Goal: Find contact information: Find contact information

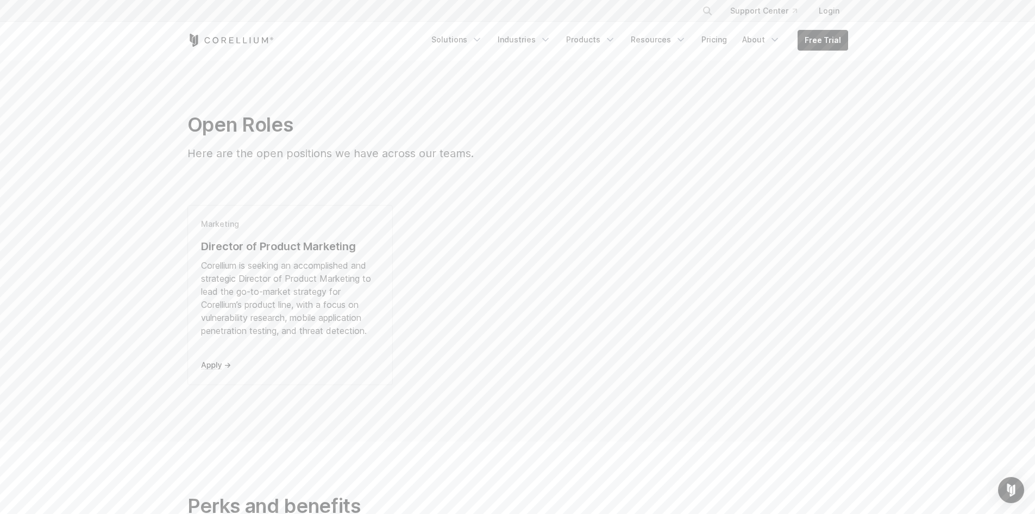
scroll to position [217, 0]
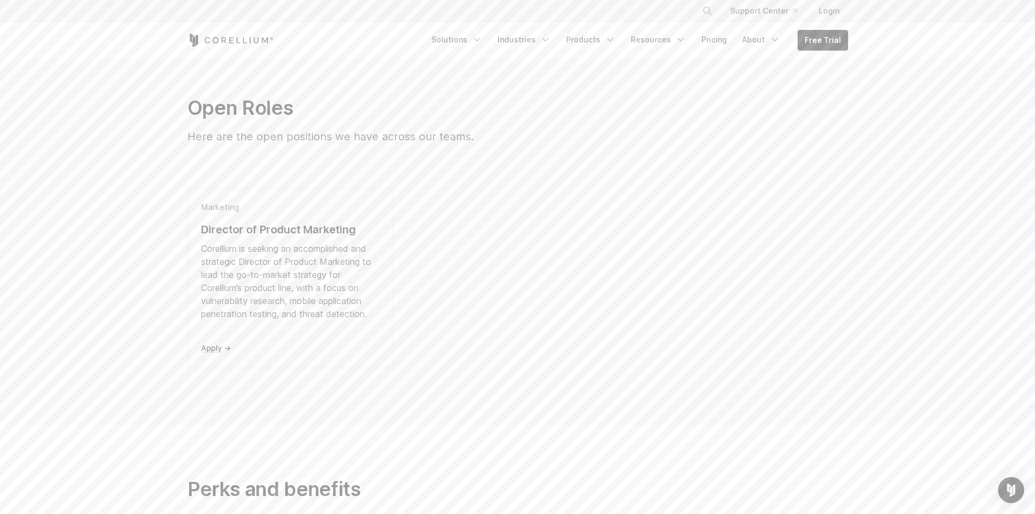
click at [285, 249] on div "Corellium is seeking an accomplished and strategic Director of Product Marketin…" at bounding box center [290, 281] width 179 height 78
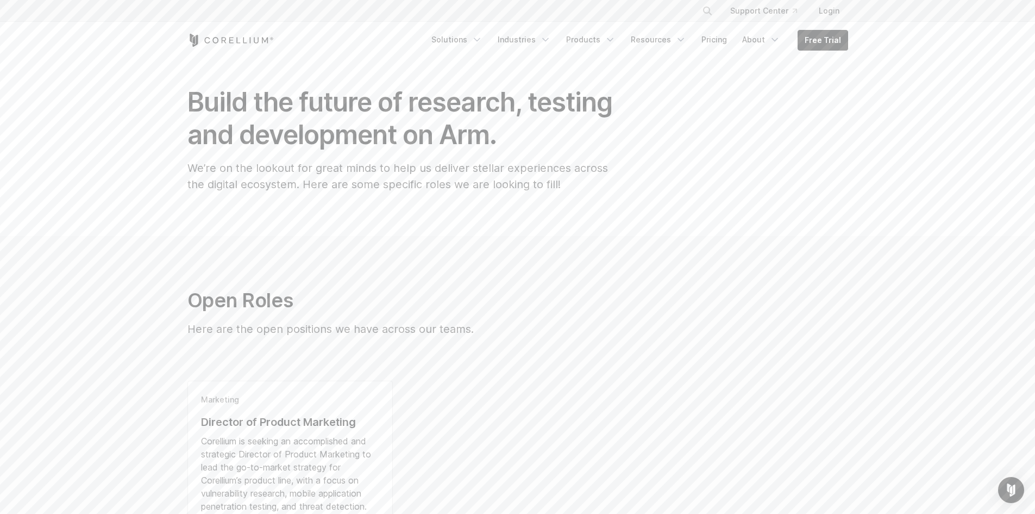
scroll to position [0, 0]
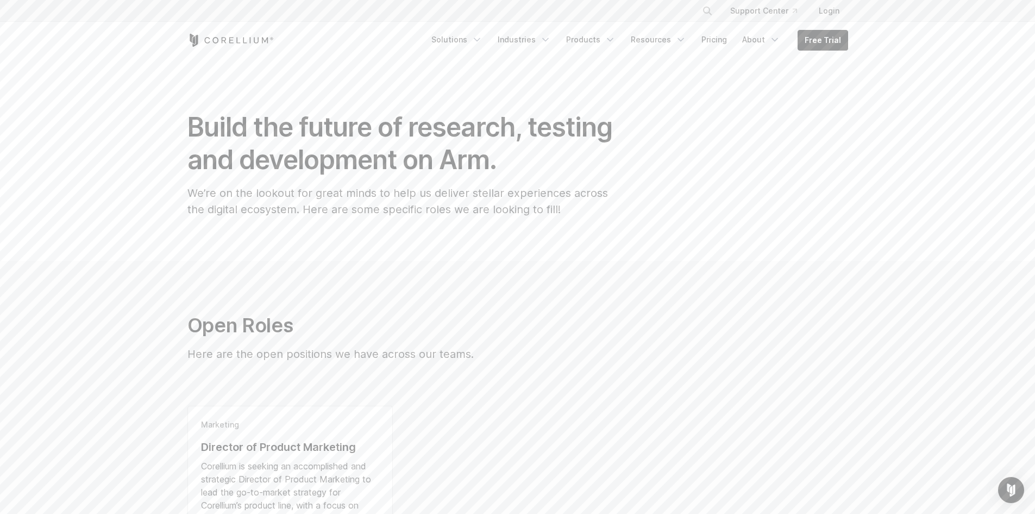
click at [232, 40] on icon "Corellium Home" at bounding box center [231, 40] width 86 height 13
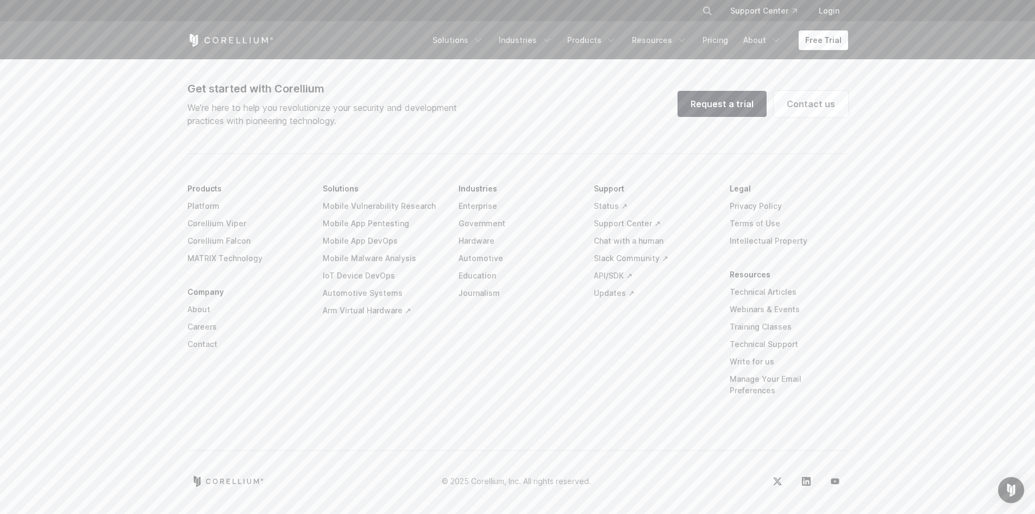
scroll to position [2551, 0]
click at [206, 352] on link "Contact" at bounding box center [247, 343] width 118 height 17
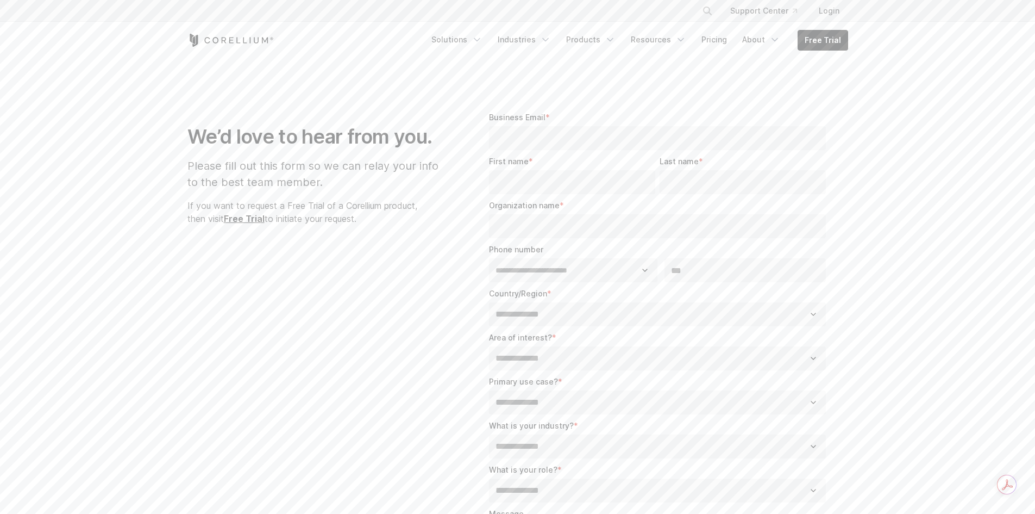
select select "**"
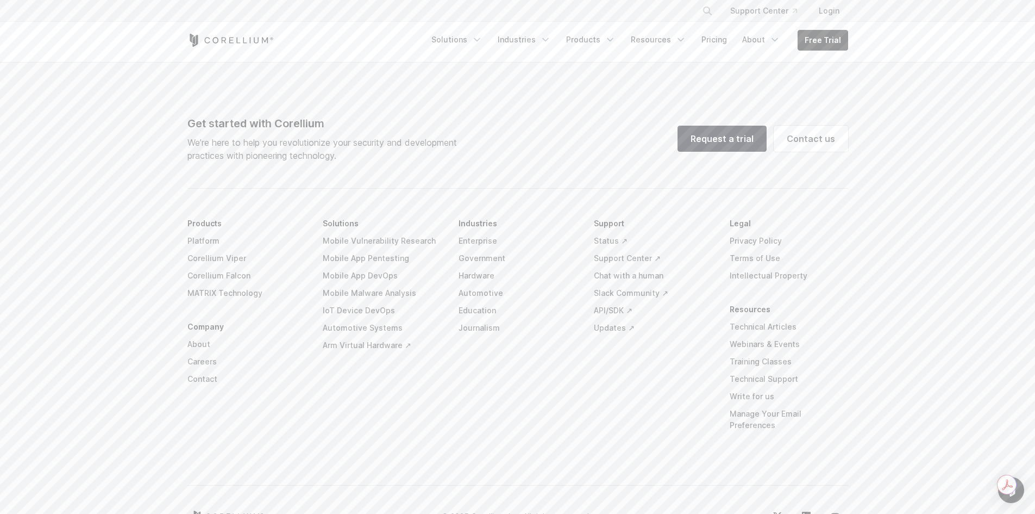
scroll to position [750, 0]
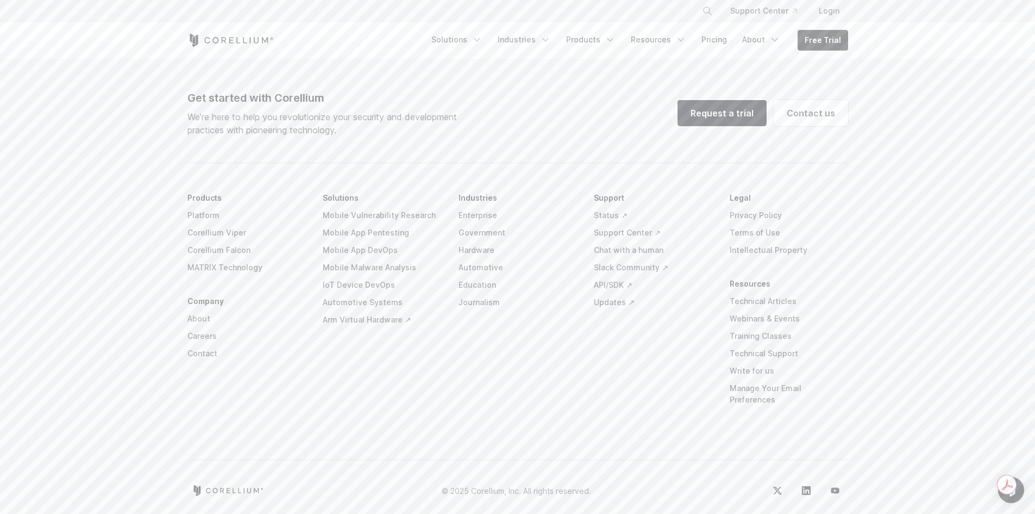
click at [198, 320] on link "About" at bounding box center [247, 318] width 118 height 17
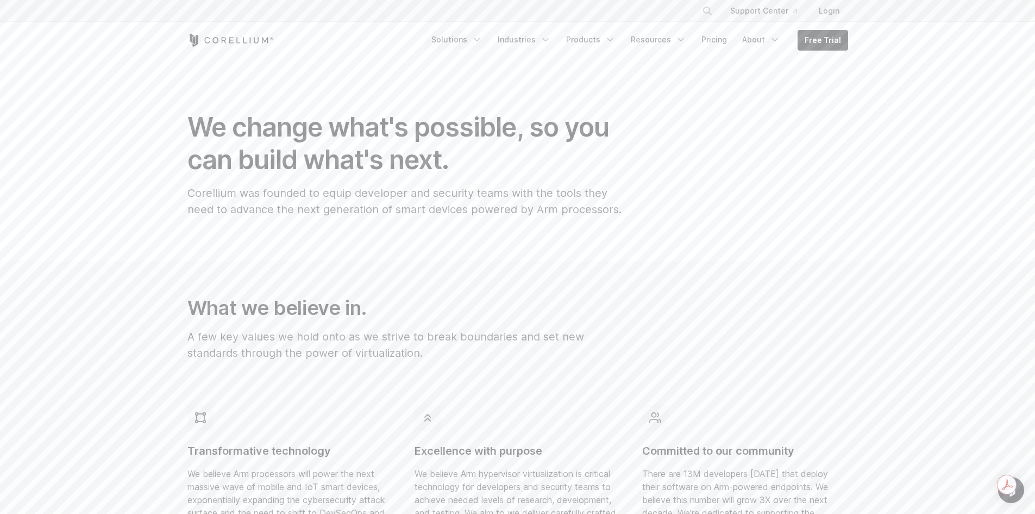
click at [483, 40] on icon "Navigation Menu" at bounding box center [477, 39] width 11 height 11
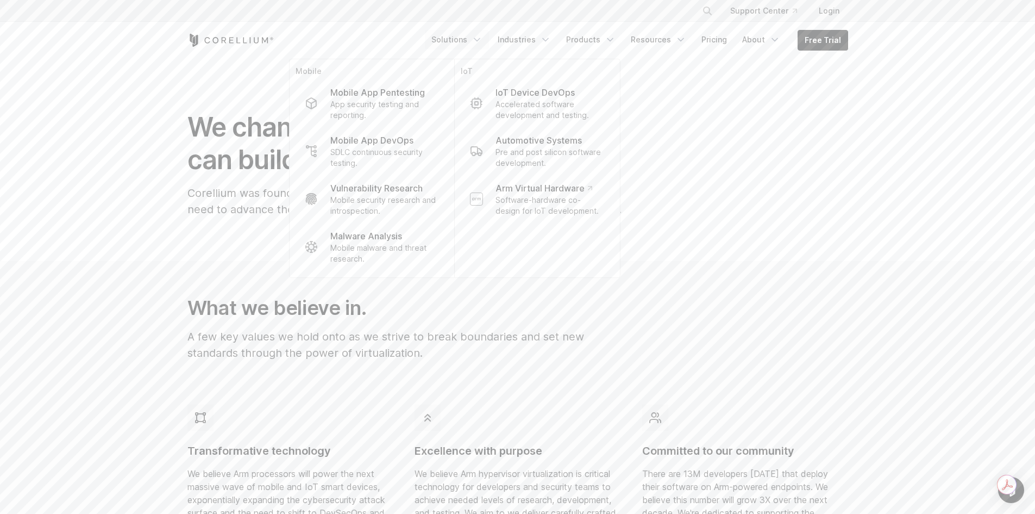
click at [716, 165] on div "We change what's possible, so you can build what's next. Corellium was founded …" at bounding box center [518, 168] width 683 height 115
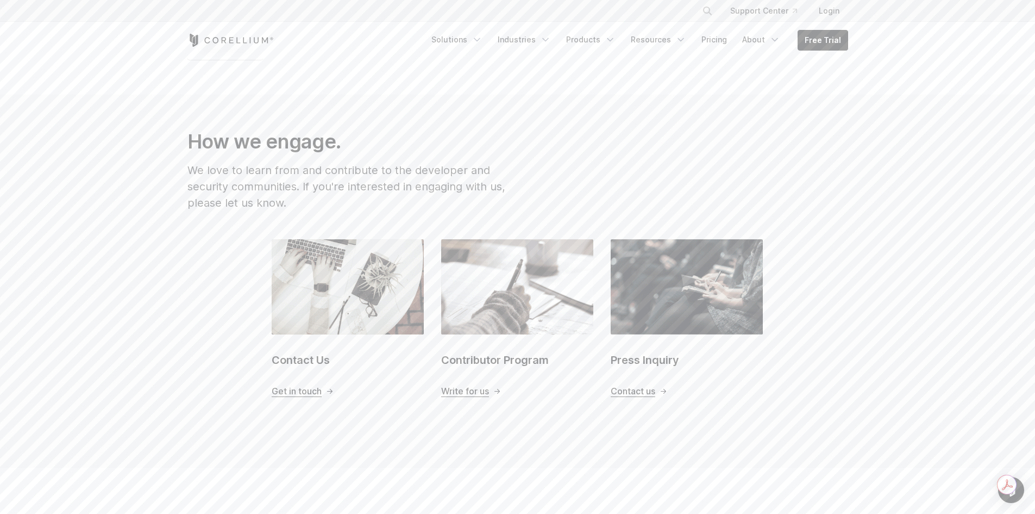
scroll to position [1007, 0]
click at [718, 38] on link "Pricing" at bounding box center [714, 40] width 39 height 20
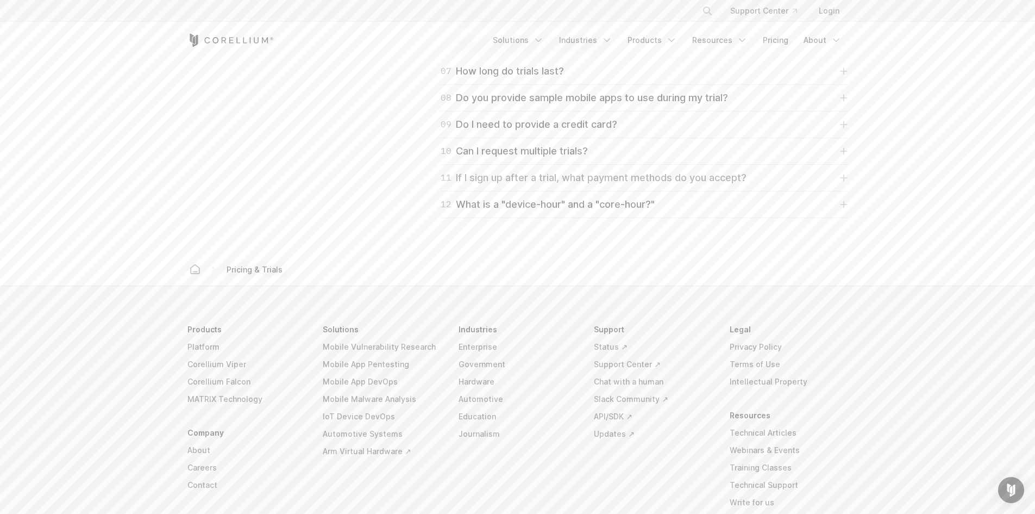
scroll to position [1870, 0]
